Goal: Communication & Community: Ask a question

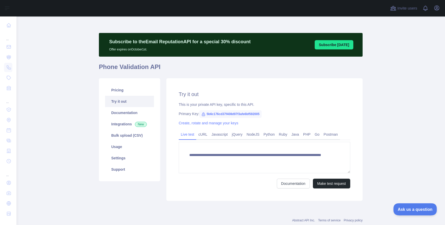
click at [419, 208] on span "Ask us a question" at bounding box center [412, 209] width 39 height 4
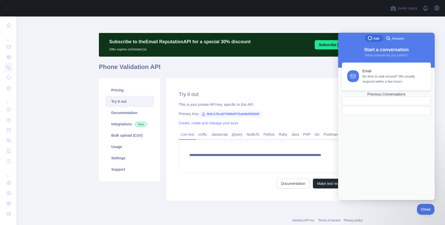
click at [375, 115] on div at bounding box center [386, 106] width 89 height 19
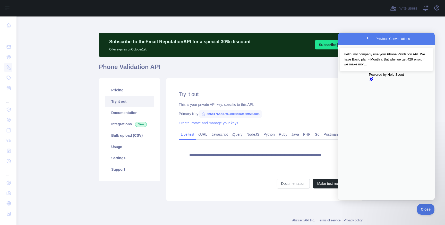
click at [410, 64] on div "Hello, my company use your Phone Validation API. We have Basic plan - Monthly. …" at bounding box center [386, 59] width 85 height 15
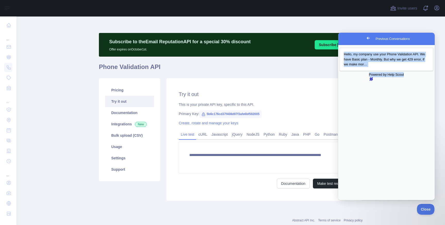
drag, startPoint x: 360, startPoint y: 109, endPoint x: 444, endPoint y: 109, distance: 84.2
click at [434, 109] on html "Go back Previous Conversations Hello, my company use your Phone Validation API.…" at bounding box center [386, 153] width 97 height 240
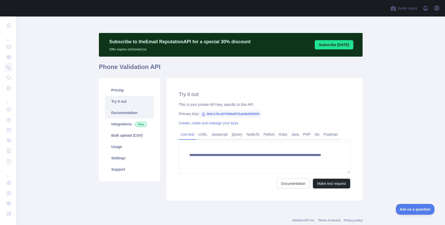
click at [132, 113] on link "Documentation" at bounding box center [129, 112] width 49 height 11
click at [407, 209] on span "Ask us a question" at bounding box center [412, 209] width 39 height 4
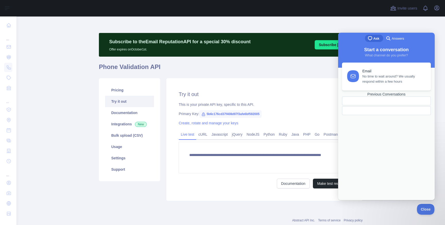
click at [391, 97] on div "Previous Conversations" at bounding box center [386, 94] width 89 height 4
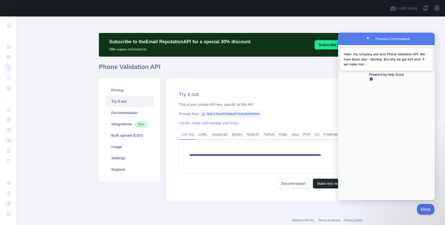
click at [393, 54] on span "Hello, my company use your Phone Validation API. We have Basic plan - Monthly. …" at bounding box center [384, 59] width 81 height 14
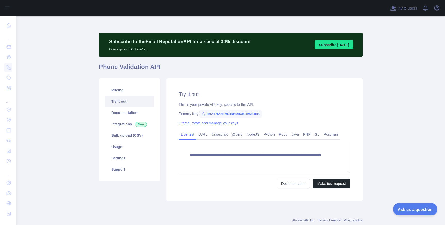
click at [412, 207] on span "Ask us a question" at bounding box center [412, 209] width 39 height 4
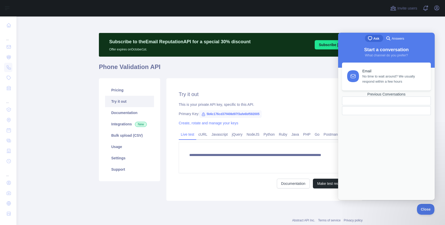
click at [378, 97] on div "Previous Conversations" at bounding box center [386, 94] width 89 height 4
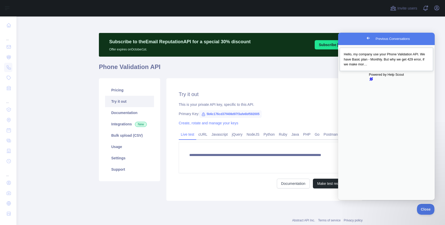
click at [389, 71] on link "Hello, my company use your Phone Validation API. We have Basic plan - Monthly. …" at bounding box center [385, 59] width 93 height 23
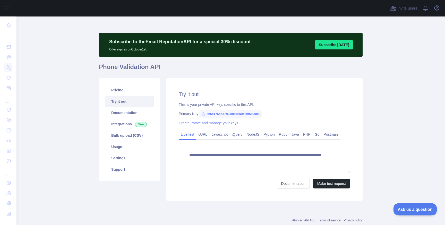
click at [405, 206] on button "Ask us a question" at bounding box center [412, 208] width 39 height 11
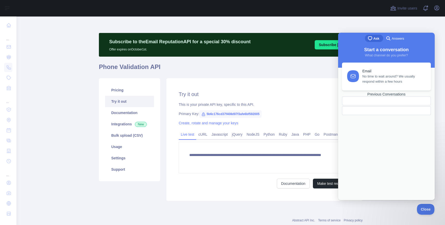
click at [394, 115] on link "Previous Conversations" at bounding box center [386, 103] width 89 height 23
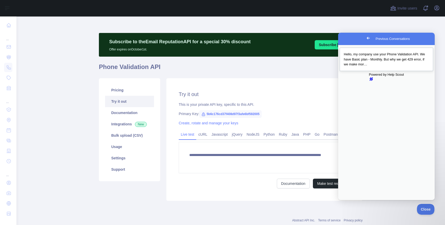
click at [370, 64] on span "Hello, my company use your Phone Validation API. We have Basic plan - Monthly. …" at bounding box center [384, 59] width 81 height 14
